Goal: Task Accomplishment & Management: Use online tool/utility

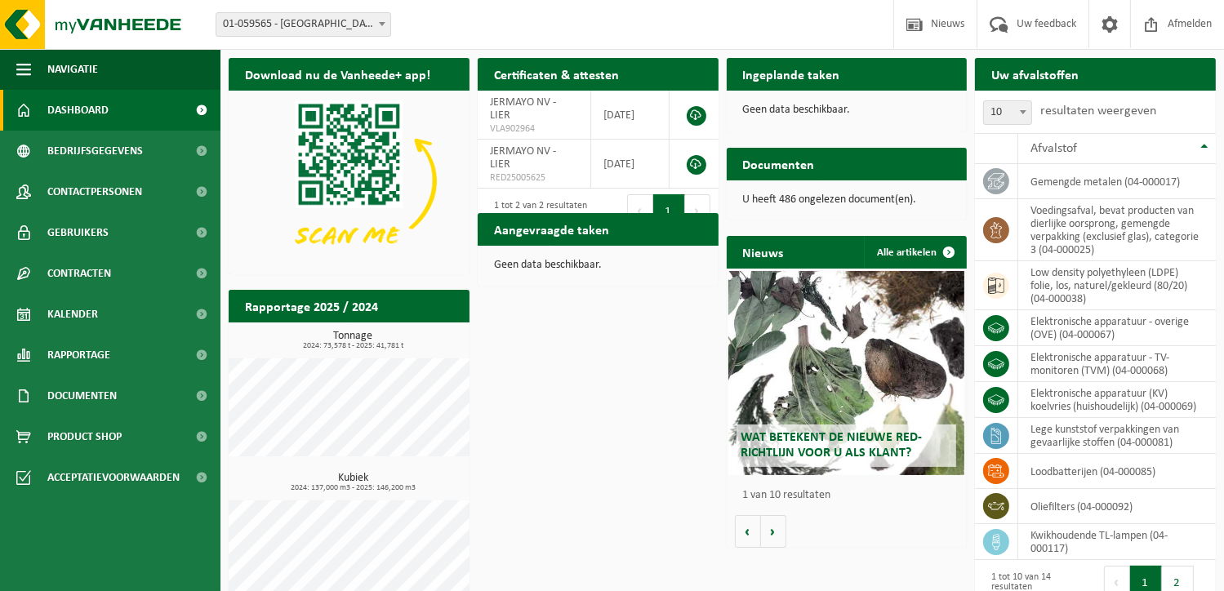
click at [624, 221] on div "Aangevraagde taken Toon de aangevraagde taken" at bounding box center [598, 229] width 241 height 33
click at [843, 169] on div "Documenten Bekijk uw documenten" at bounding box center [847, 164] width 241 height 33
click at [534, 232] on h2 "Aangevraagde taken" at bounding box center [552, 229] width 148 height 32
click at [127, 309] on link "Kalender" at bounding box center [110, 314] width 220 height 41
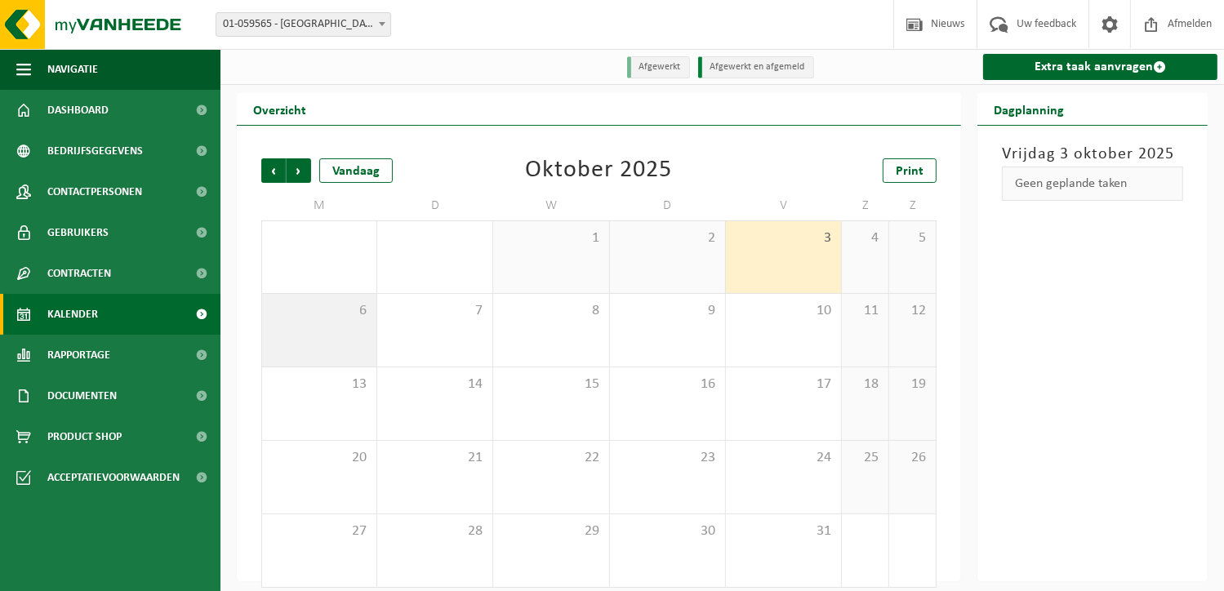
click at [362, 327] on div "6" at bounding box center [319, 330] width 114 height 73
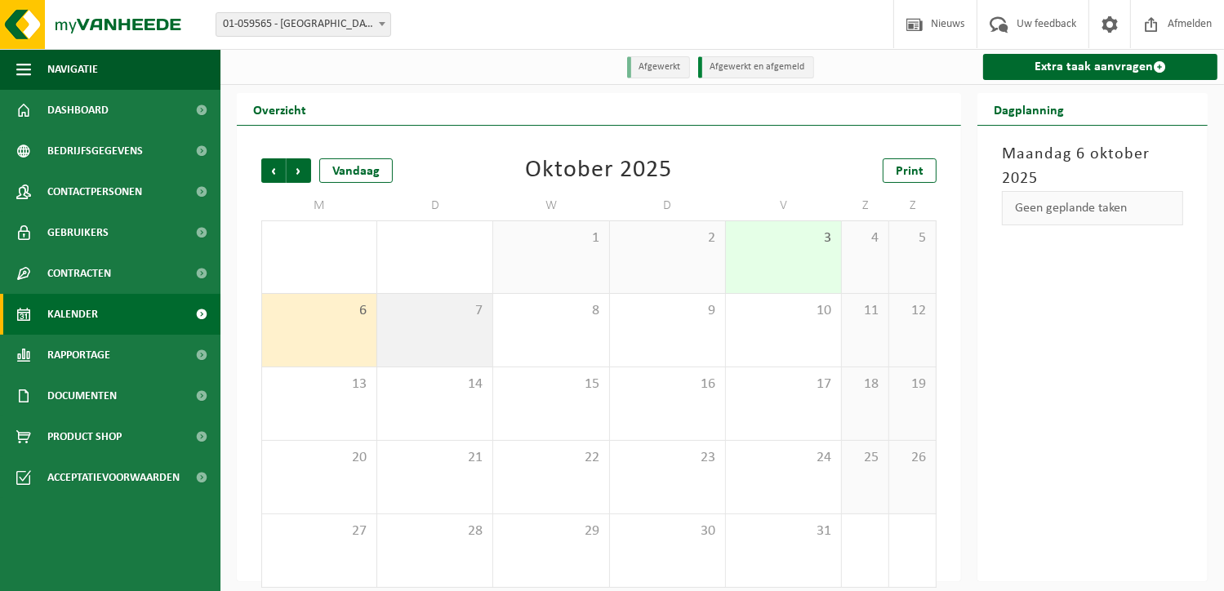
click at [430, 333] on div "7" at bounding box center [434, 330] width 115 height 73
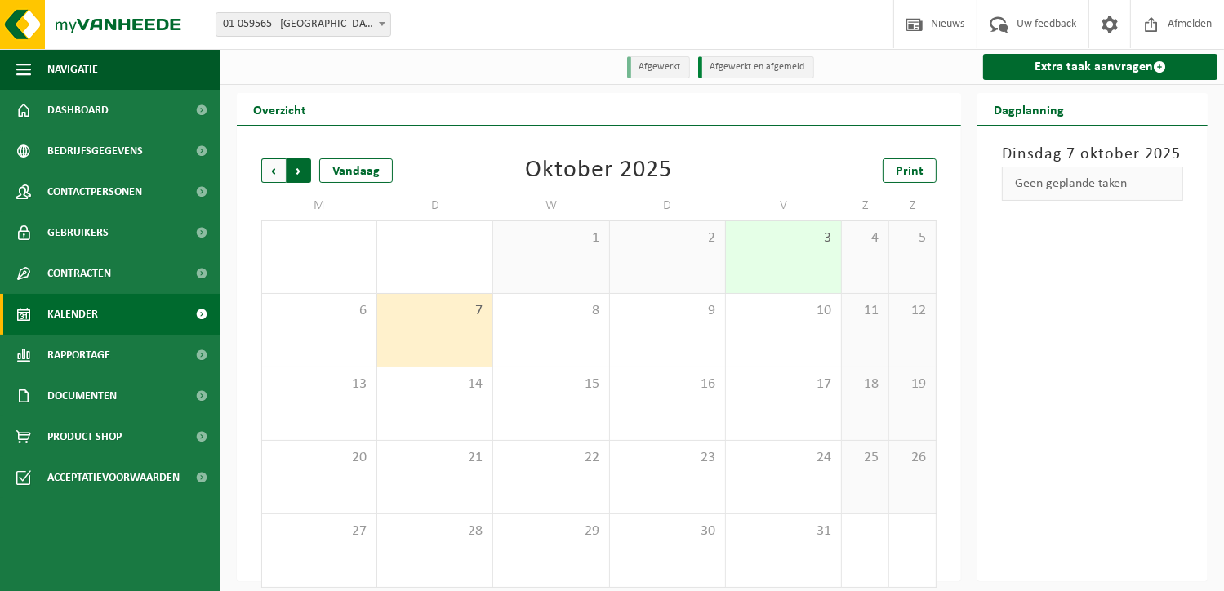
click at [269, 171] on span "Vorige" at bounding box center [273, 170] width 24 height 24
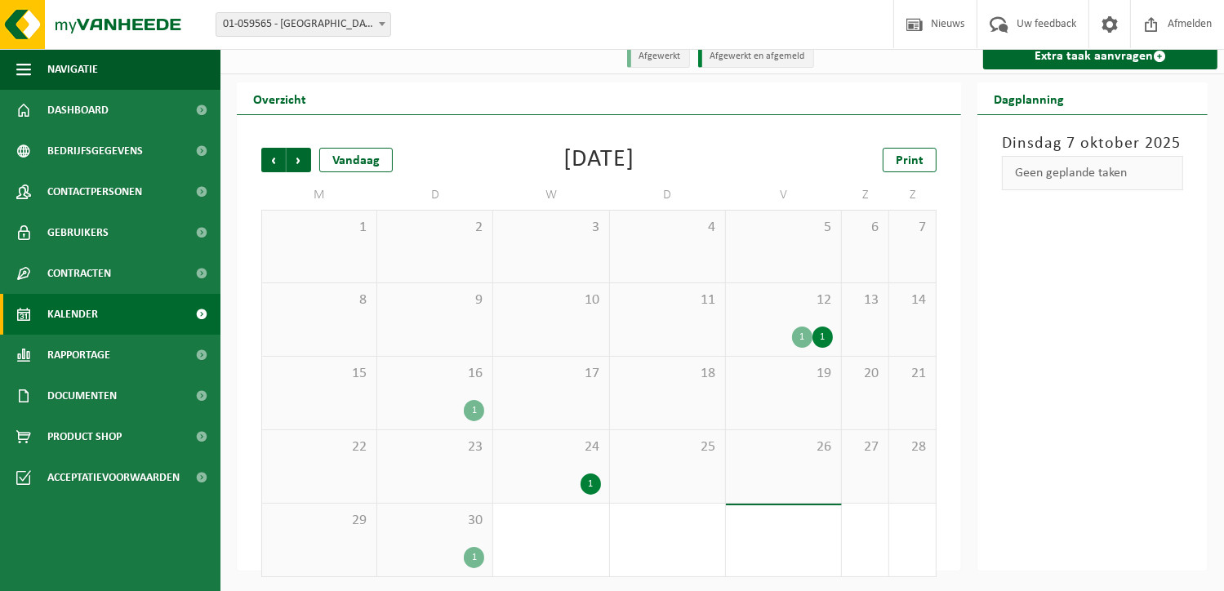
scroll to position [14, 0]
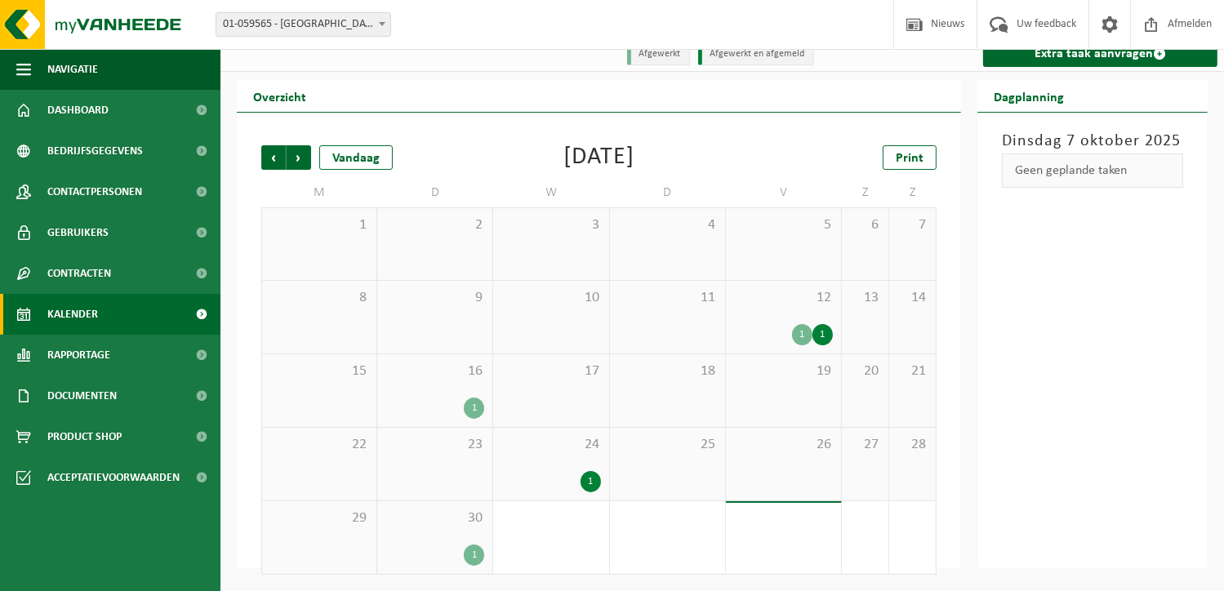
click at [478, 548] on div "1" at bounding box center [474, 555] width 20 height 21
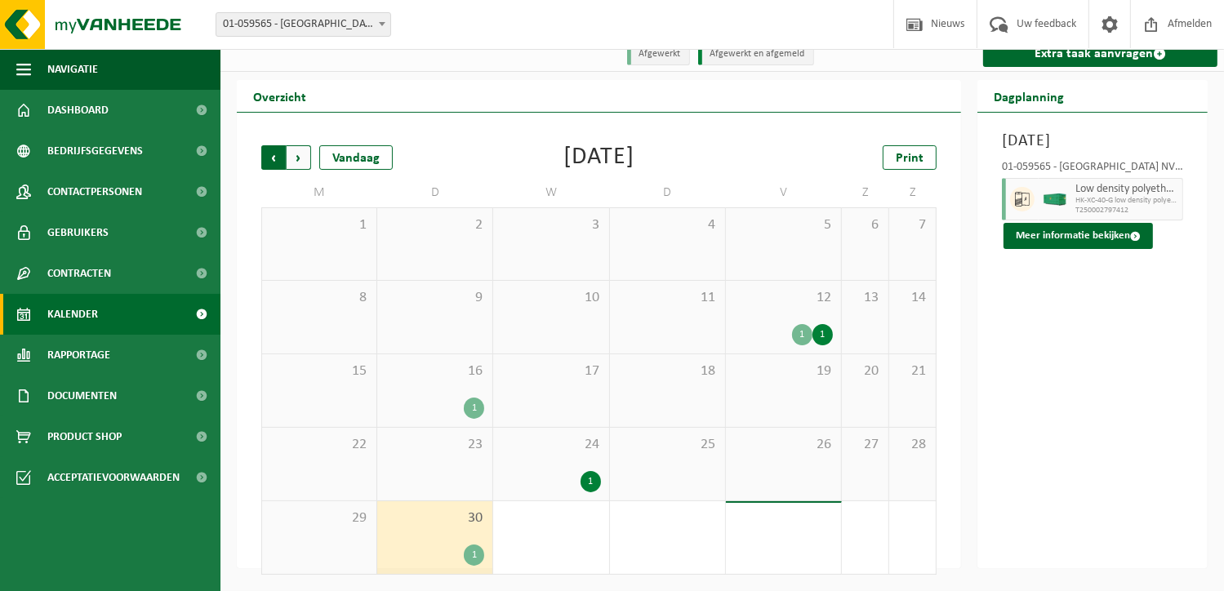
click at [294, 167] on span "Volgende" at bounding box center [299, 157] width 24 height 24
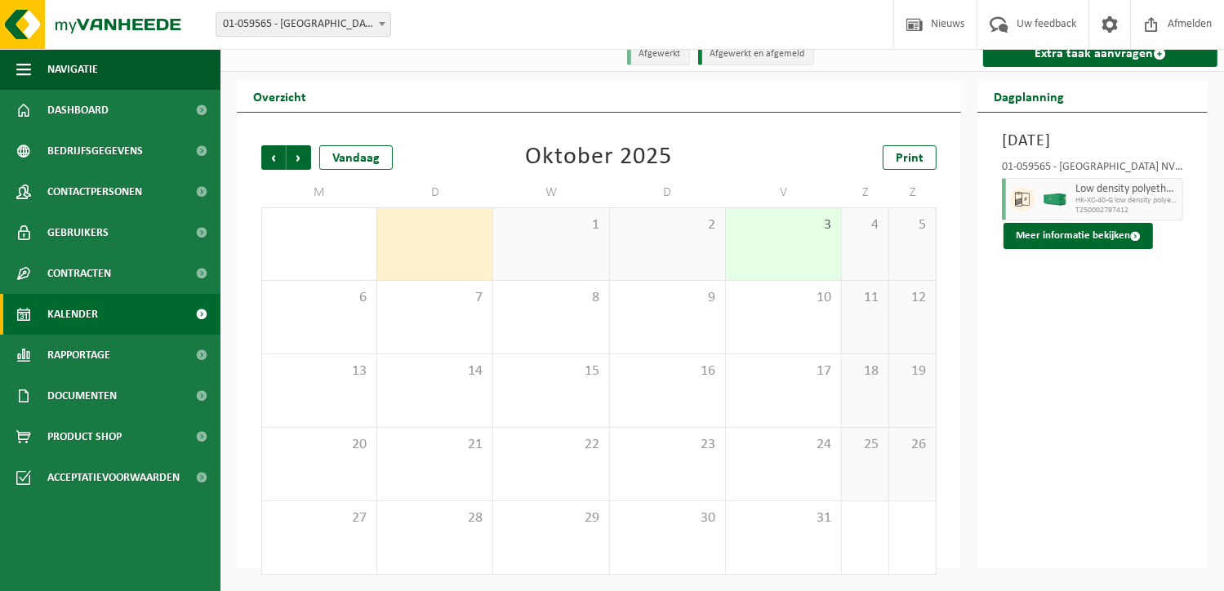
scroll to position [0, 0]
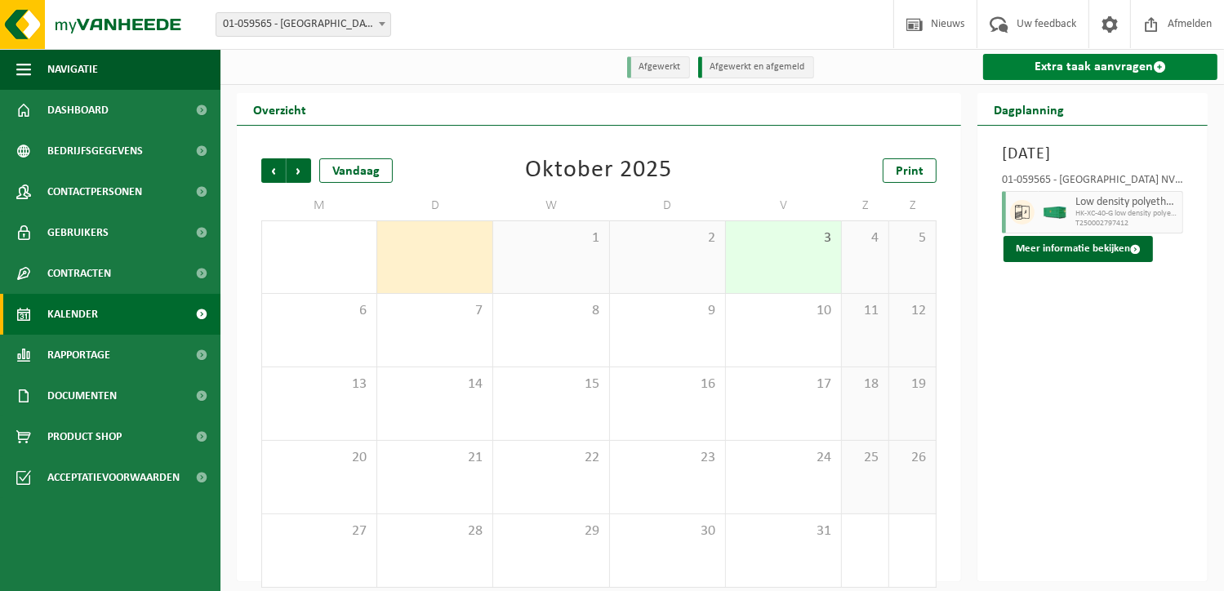
click at [1097, 69] on link "Extra taak aanvragen" at bounding box center [1100, 67] width 234 height 26
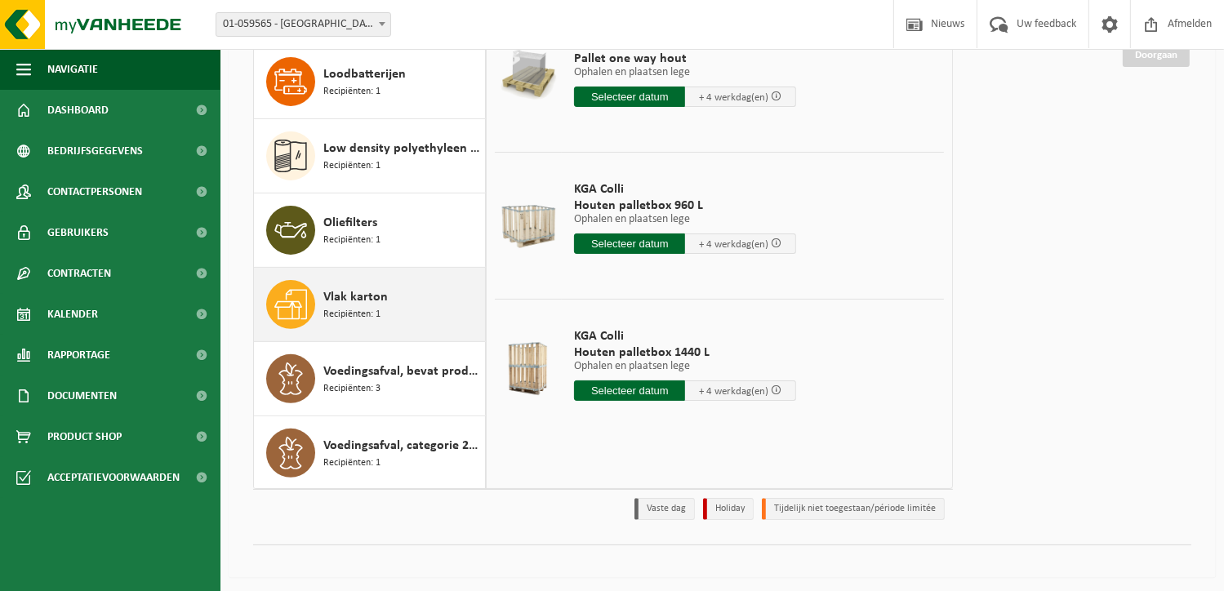
scroll to position [206, 0]
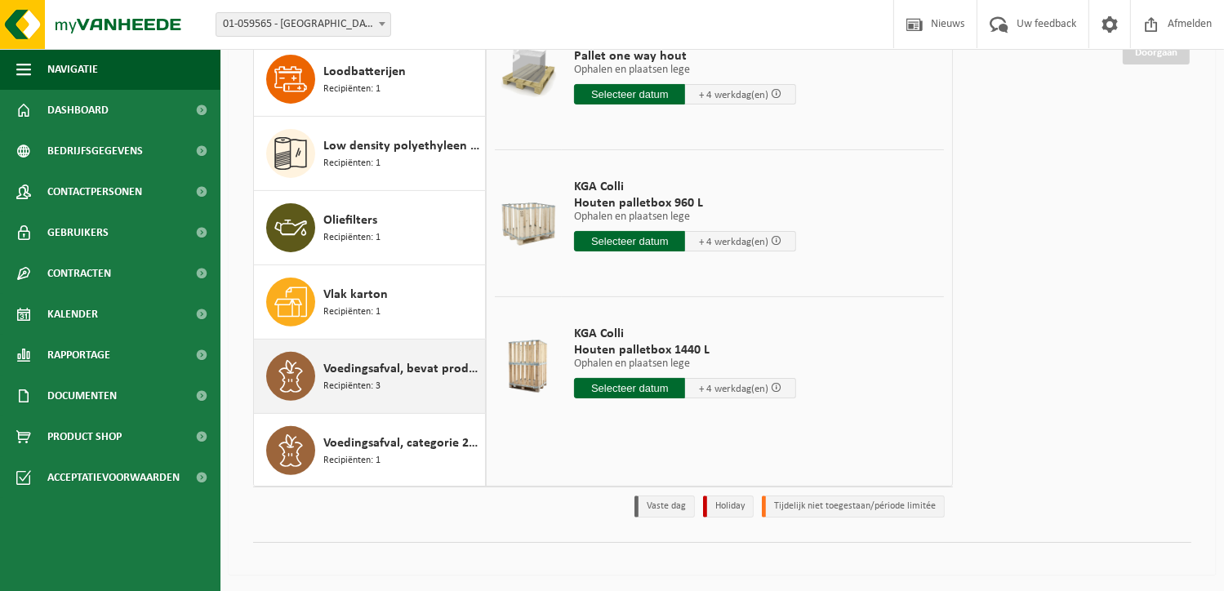
click at [368, 385] on span "Recipiënten: 3" at bounding box center [351, 387] width 57 height 16
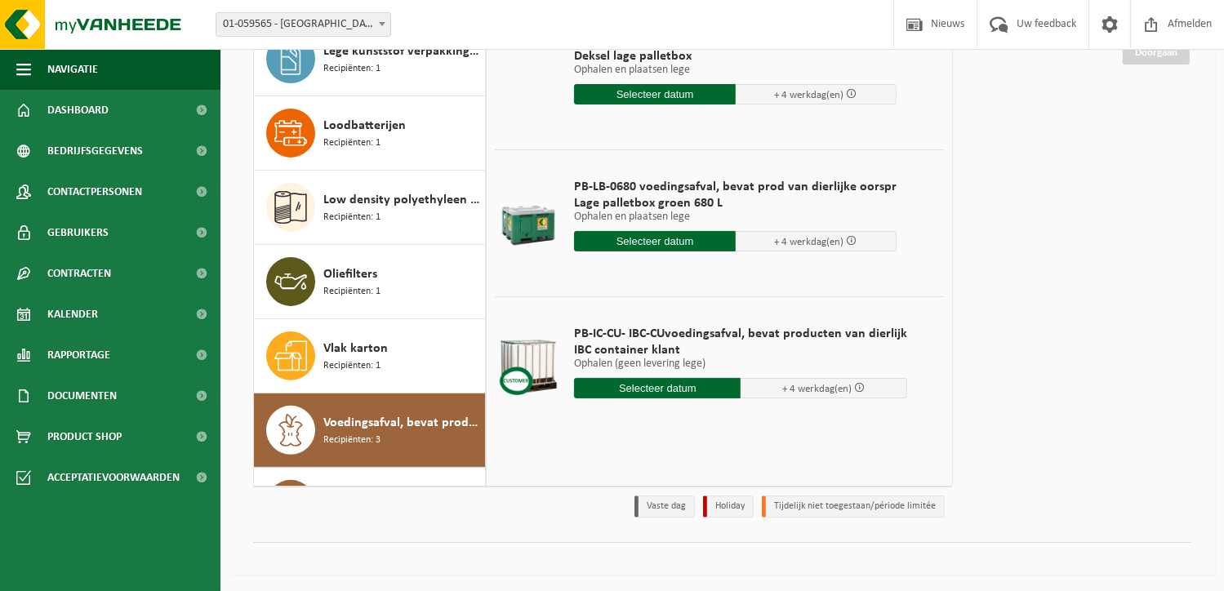
scroll to position [391, 0]
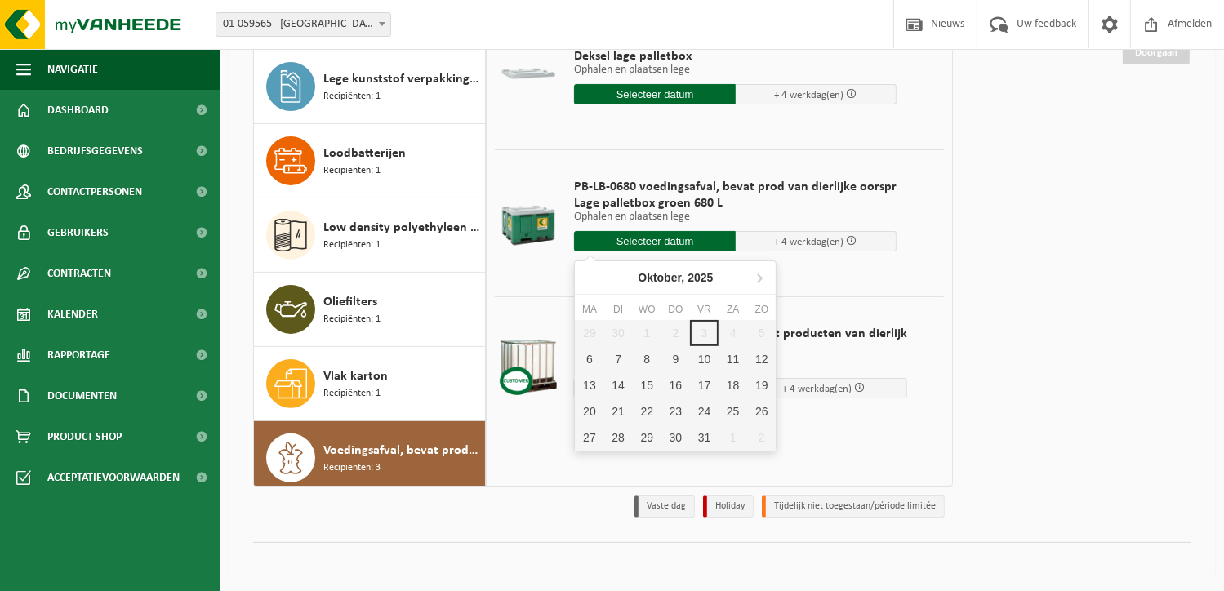
click at [599, 238] on input "text" at bounding box center [655, 241] width 162 height 20
click at [590, 357] on div "6" at bounding box center [589, 359] width 29 height 26
type input "Van 2025-10-06"
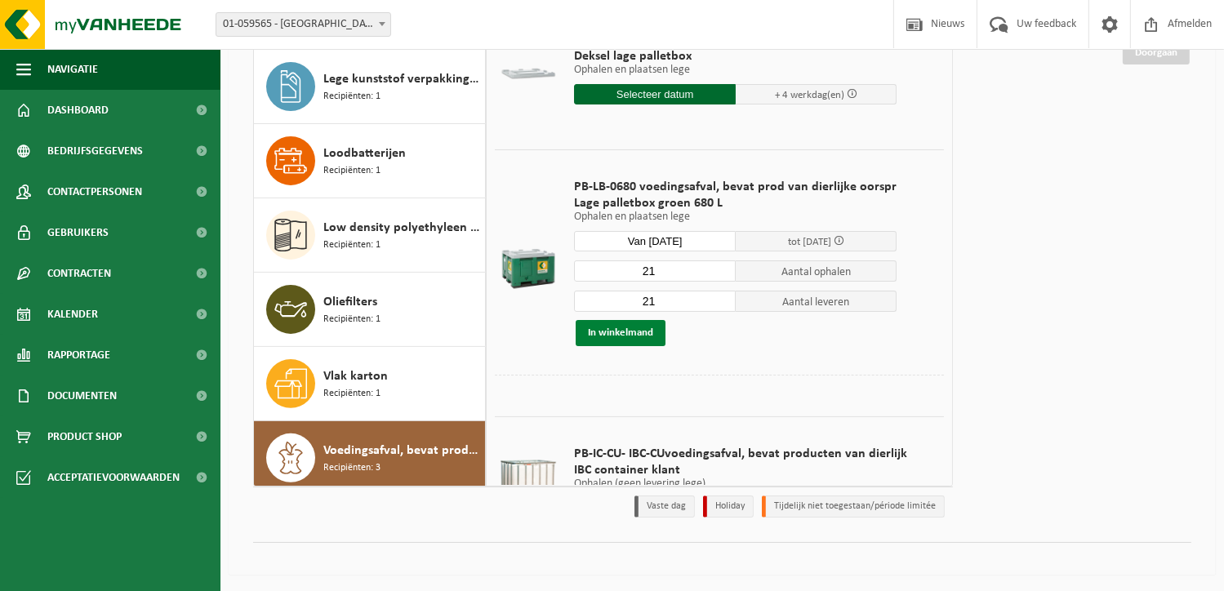
click at [590, 329] on button "In winkelmand" at bounding box center [621, 333] width 90 height 26
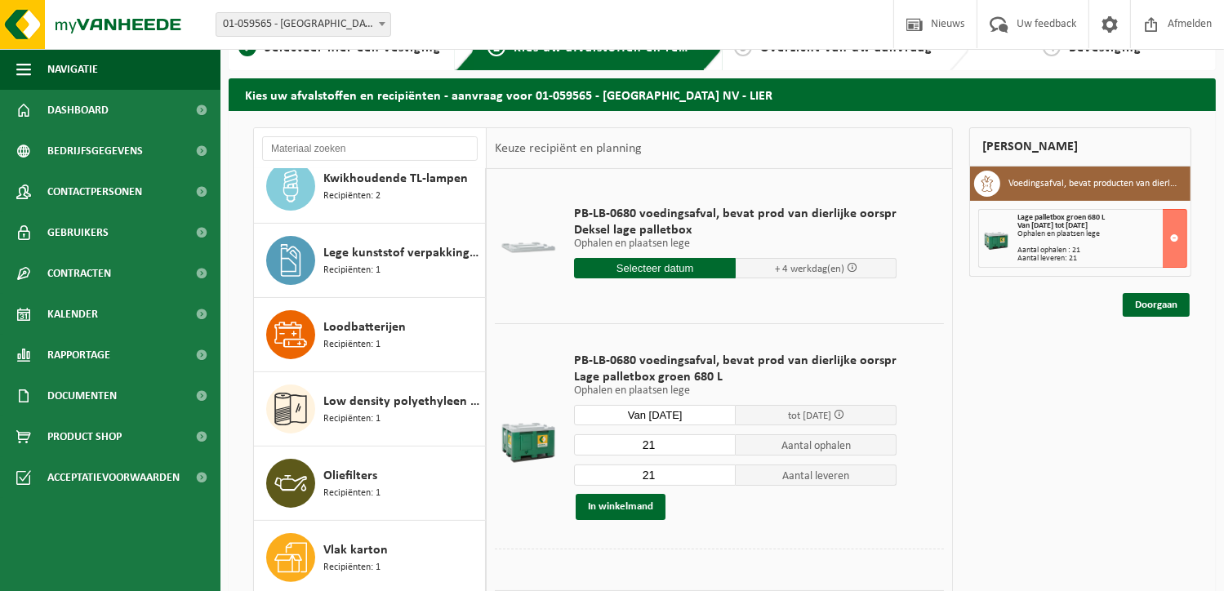
scroll to position [0, 0]
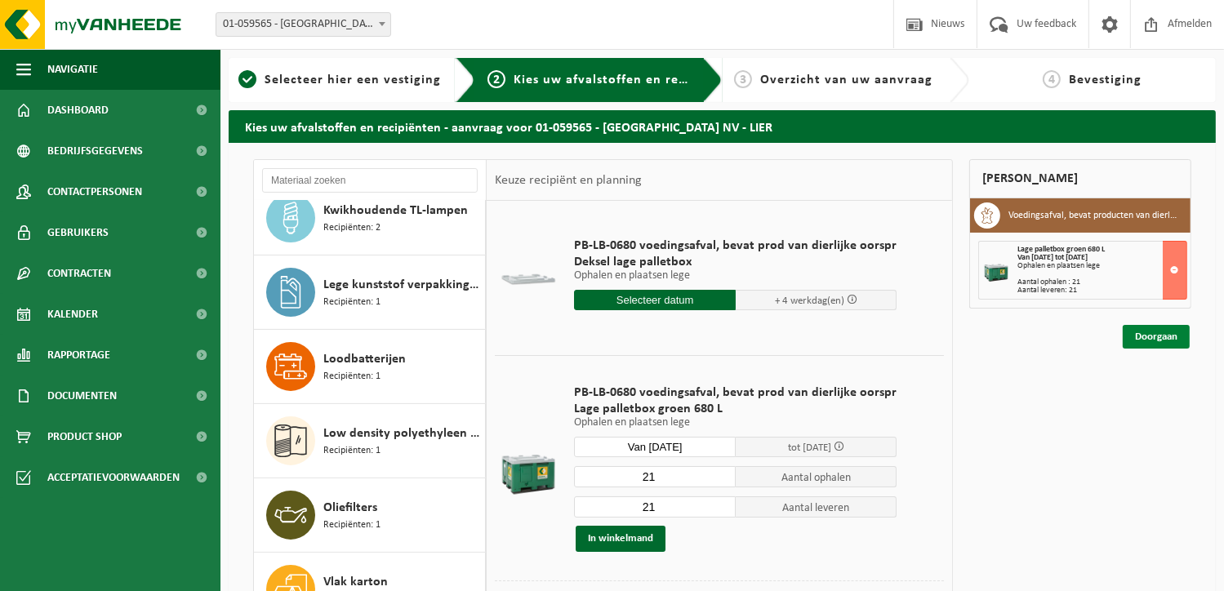
click at [1173, 332] on link "Doorgaan" at bounding box center [1156, 337] width 67 height 24
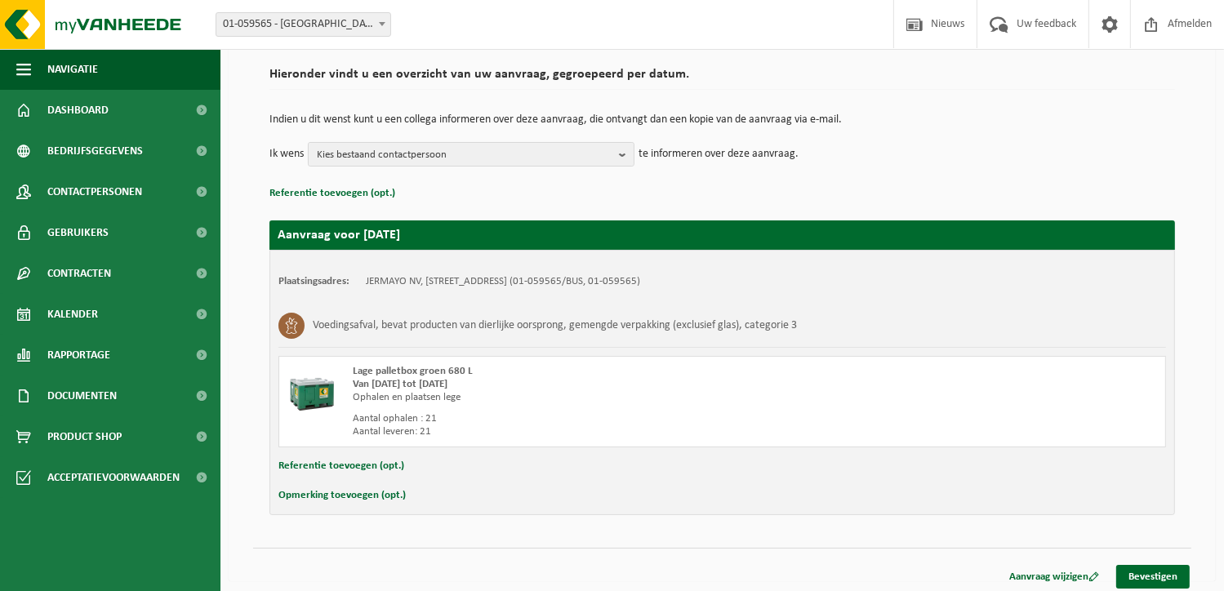
scroll to position [121, 0]
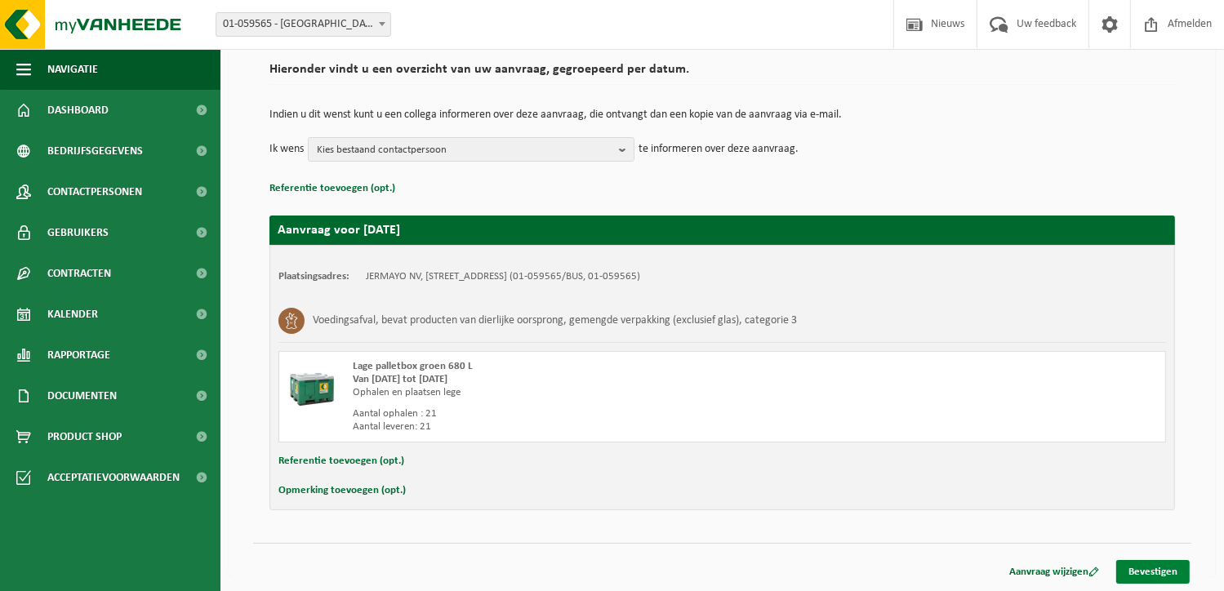
click at [1132, 571] on link "Bevestigen" at bounding box center [1152, 572] width 73 height 24
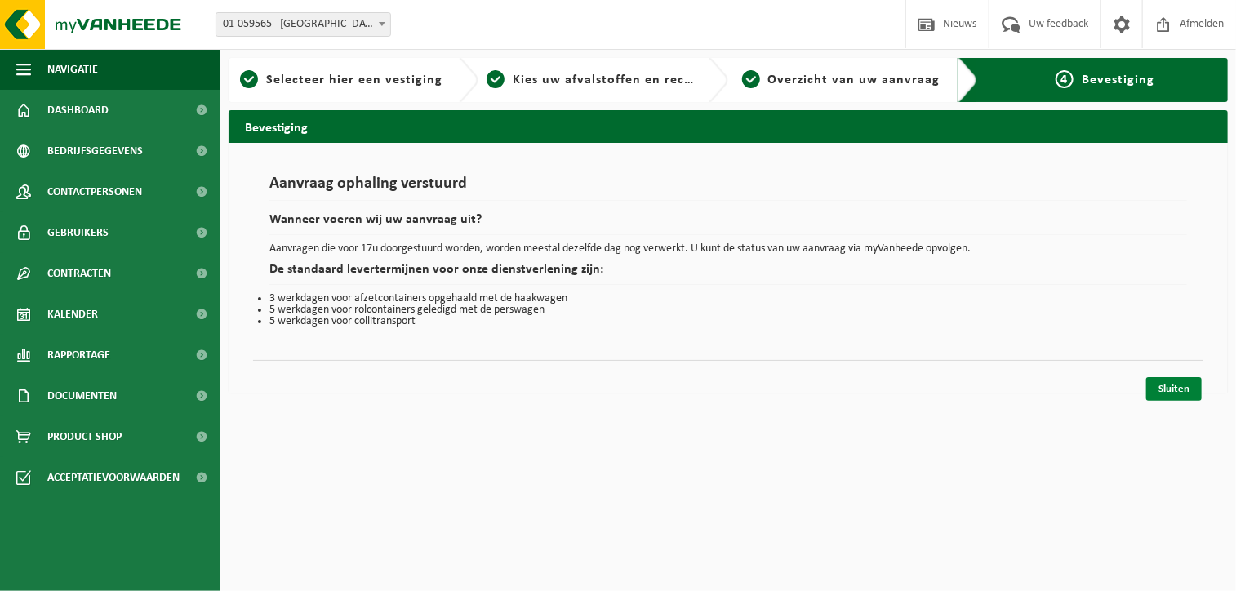
click at [1189, 390] on link "Sluiten" at bounding box center [1175, 389] width 56 height 24
